Goal: Navigation & Orientation: Find specific page/section

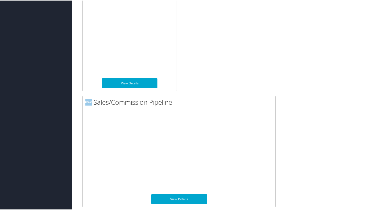
scroll to position [546, 0]
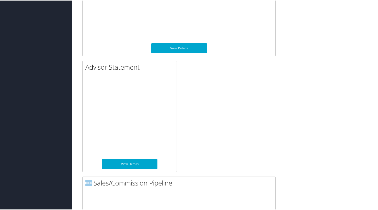
scroll to position [546, 0]
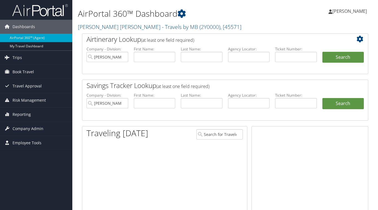
scroll to position [546, 0]
